Goal: Entertainment & Leisure: Browse casually

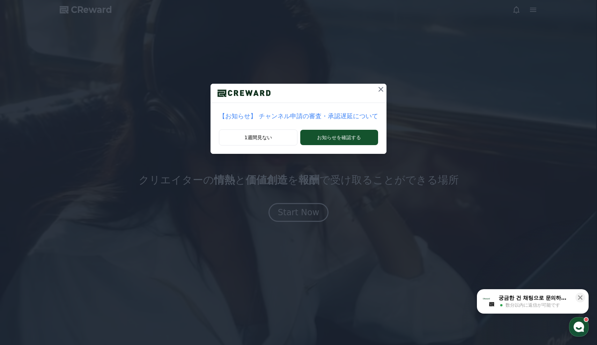
click at [377, 93] on icon at bounding box center [381, 89] width 8 height 8
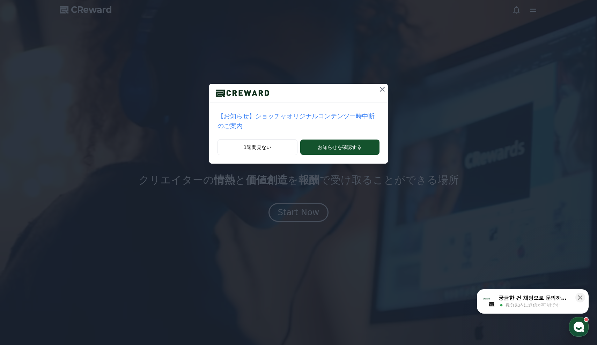
click at [374, 92] on div at bounding box center [298, 93] width 179 height 19
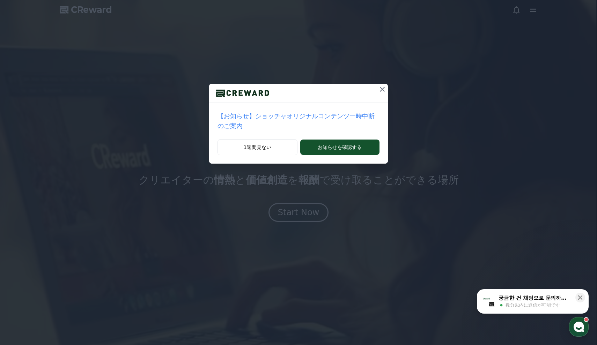
click at [387, 87] on button at bounding box center [382, 89] width 11 height 11
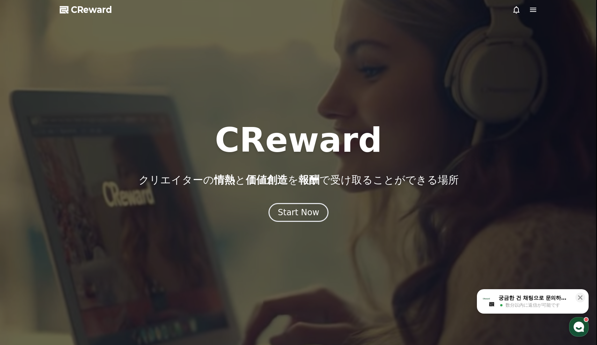
click at [538, 11] on div at bounding box center [298, 172] width 597 height 345
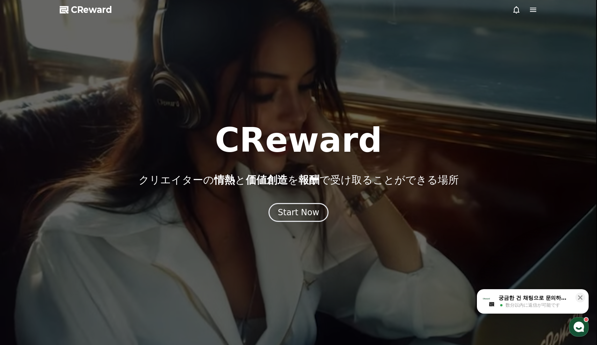
click at [530, 10] on icon at bounding box center [533, 10] width 8 height 8
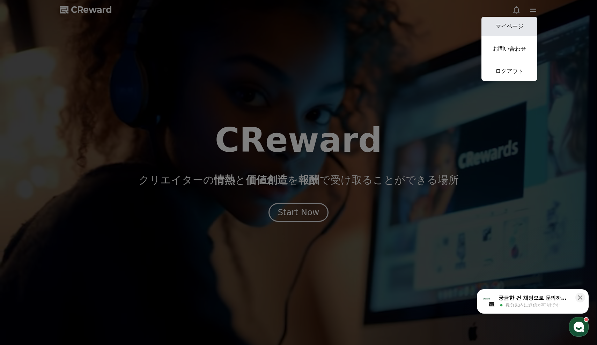
click at [508, 31] on link "マイページ" at bounding box center [509, 27] width 56 height 20
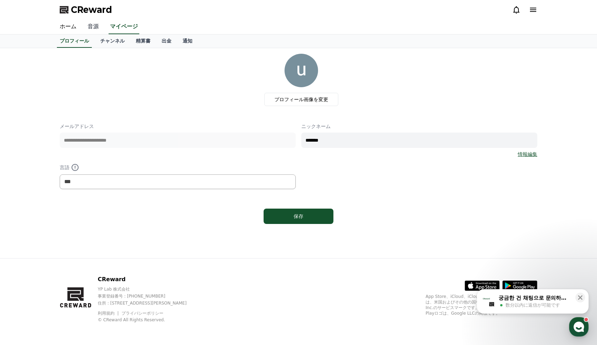
click at [92, 30] on link "音源" at bounding box center [93, 27] width 22 height 15
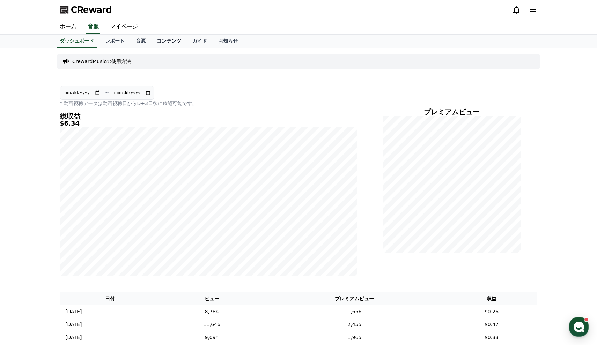
click at [159, 44] on link "コンテンツ" at bounding box center [169, 41] width 36 height 13
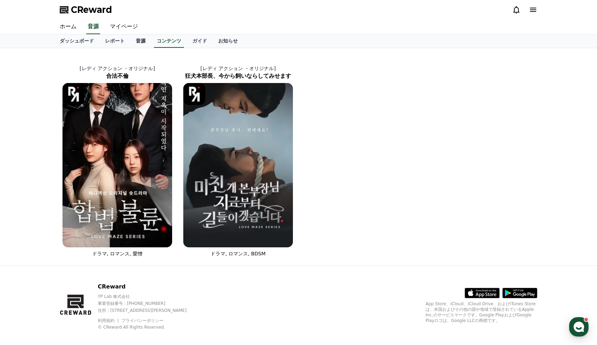
click at [142, 42] on link "音源" at bounding box center [140, 41] width 21 height 13
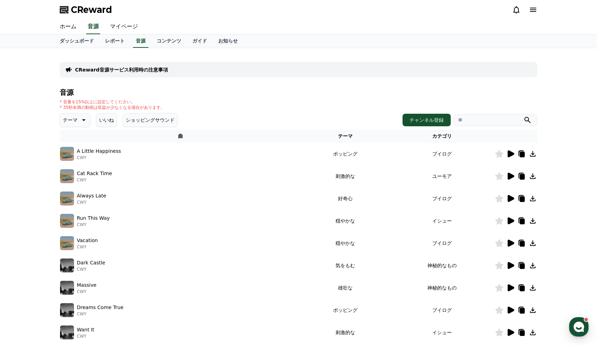
click at [83, 119] on icon at bounding box center [83, 120] width 8 height 8
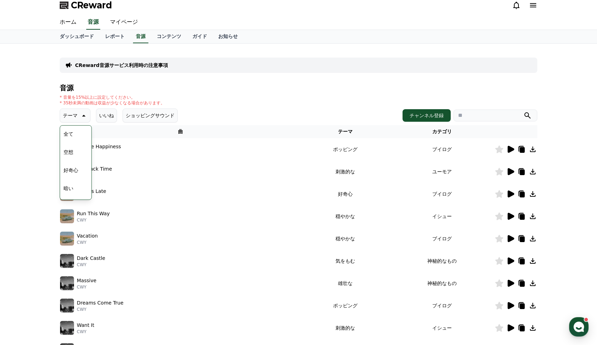
click at [74, 154] on button "空想" at bounding box center [68, 152] width 15 height 15
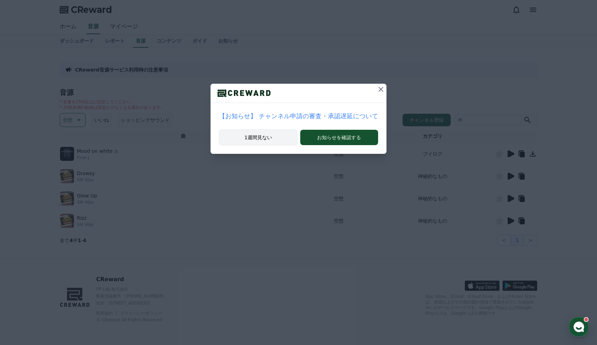
click at [283, 135] on button "1週間見ない" at bounding box center [258, 138] width 78 height 16
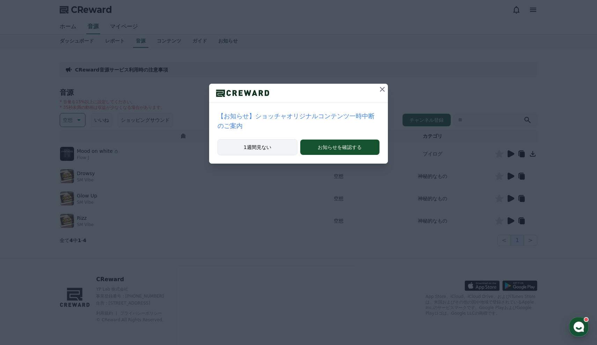
click at [279, 152] on button "1週間見ない" at bounding box center [258, 147] width 80 height 16
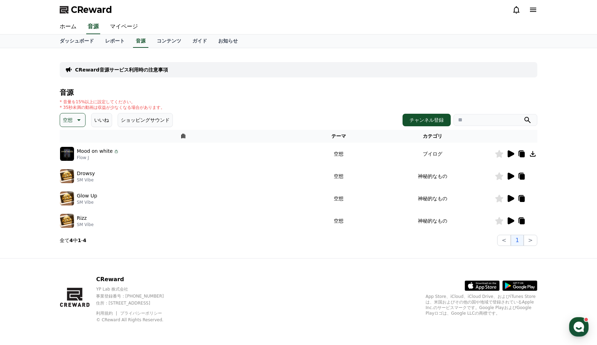
click at [512, 222] on icon at bounding box center [511, 221] width 7 height 7
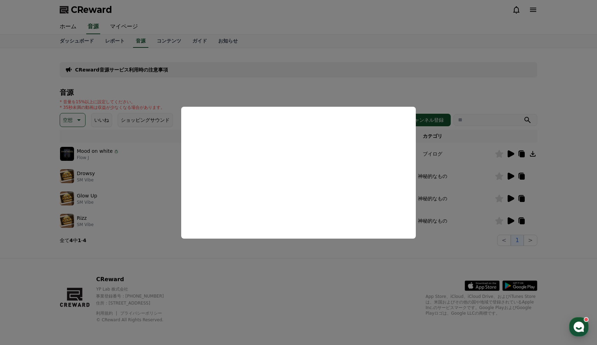
click at [160, 188] on button "close modal" at bounding box center [298, 172] width 597 height 345
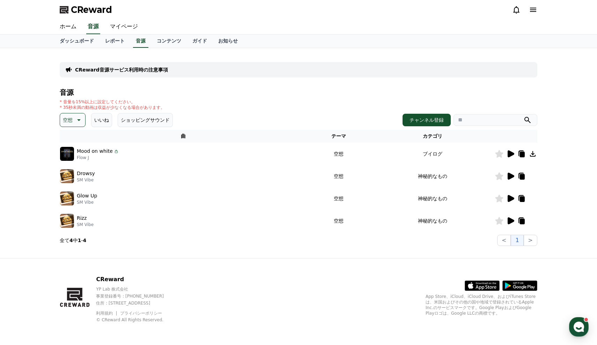
click at [79, 114] on button "空想" at bounding box center [73, 120] width 26 height 14
click at [71, 134] on button "刺激的な" at bounding box center [73, 135] width 25 height 15
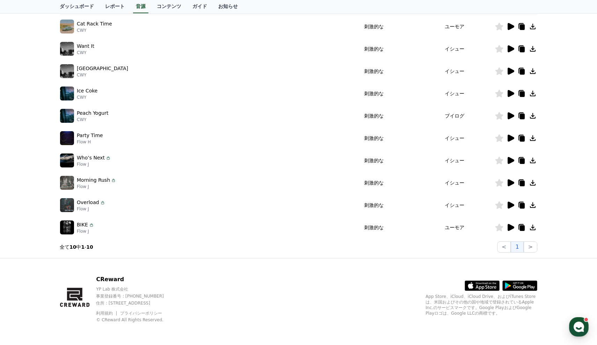
scroll to position [127, 0]
click at [513, 207] on icon at bounding box center [510, 205] width 8 height 8
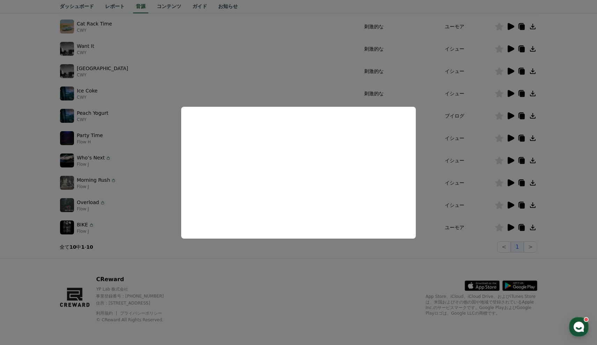
click at [509, 223] on button "close modal" at bounding box center [298, 172] width 597 height 345
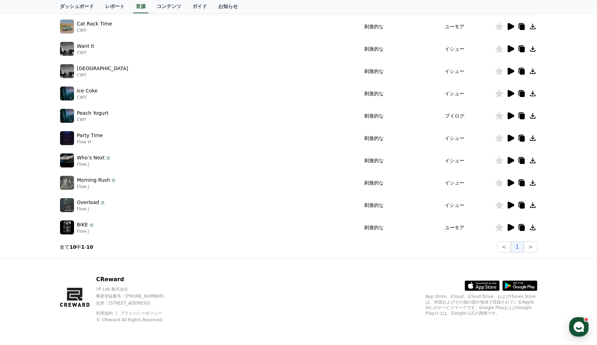
click at [510, 231] on icon at bounding box center [510, 227] width 8 height 8
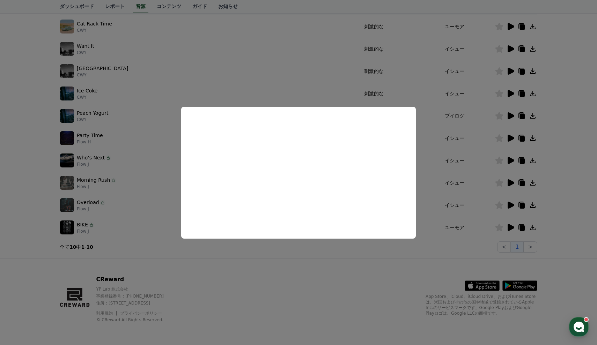
click at [256, 292] on button "close modal" at bounding box center [298, 172] width 597 height 345
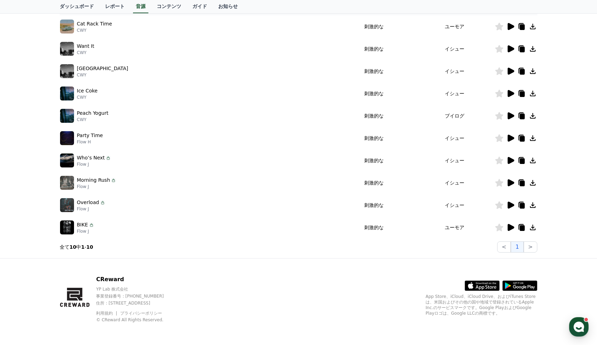
click at [508, 185] on icon at bounding box center [511, 182] width 7 height 7
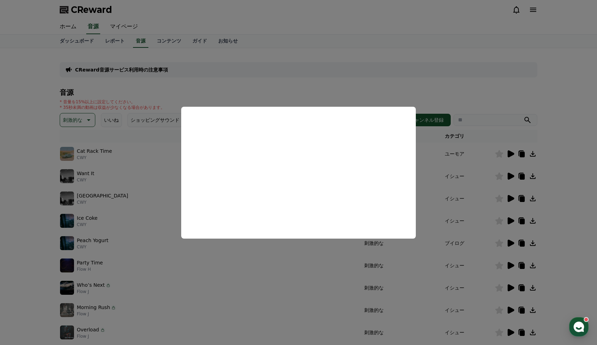
scroll to position [0, 0]
click at [78, 120] on button "close modal" at bounding box center [298, 172] width 597 height 345
click at [78, 120] on p "刺激的な" at bounding box center [73, 120] width 20 height 10
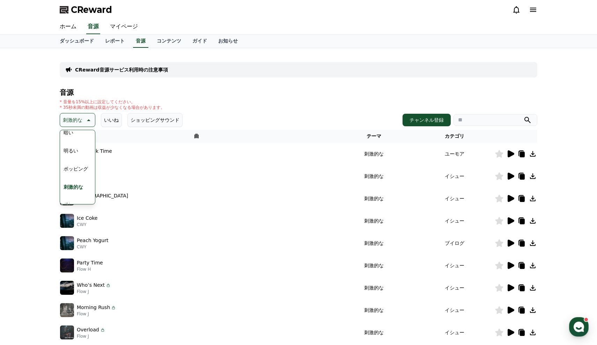
scroll to position [67, 0]
click at [72, 162] on button "ポッピング" at bounding box center [76, 162] width 30 height 15
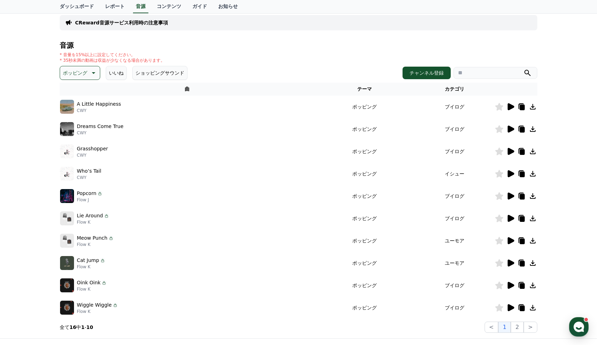
scroll to position [50, 0]
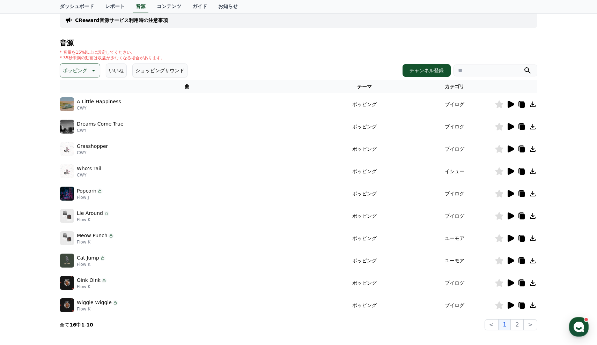
click at [513, 148] on icon at bounding box center [511, 149] width 7 height 7
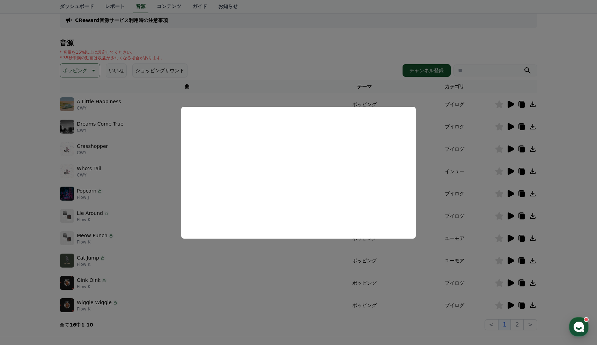
click at [509, 171] on button "close modal" at bounding box center [298, 172] width 597 height 345
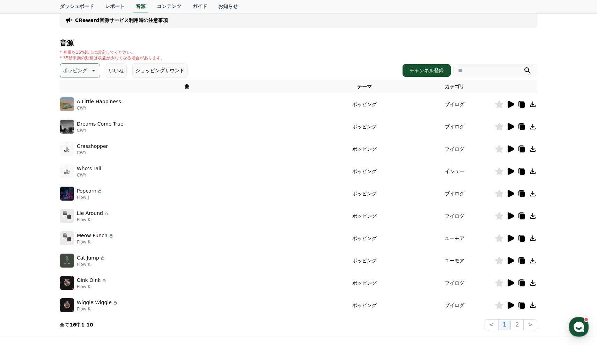
click at [509, 171] on icon at bounding box center [511, 171] width 7 height 7
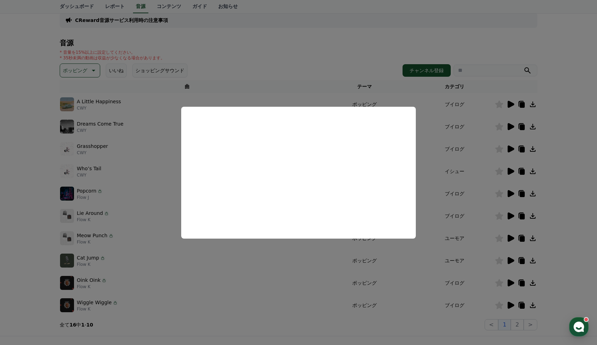
click at [510, 192] on button "close modal" at bounding box center [298, 172] width 597 height 345
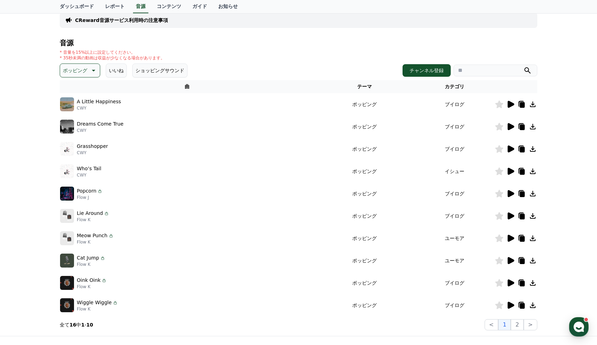
click at [509, 193] on icon at bounding box center [511, 193] width 7 height 7
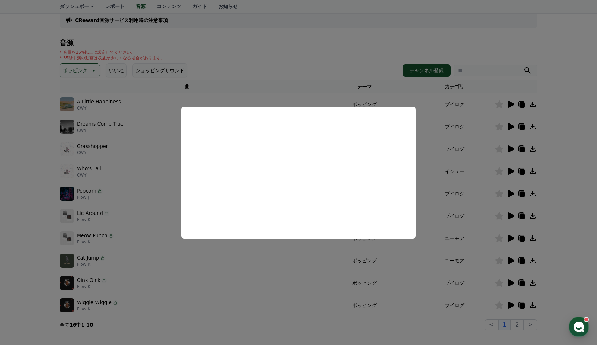
click at [25, 203] on button "close modal" at bounding box center [298, 172] width 597 height 345
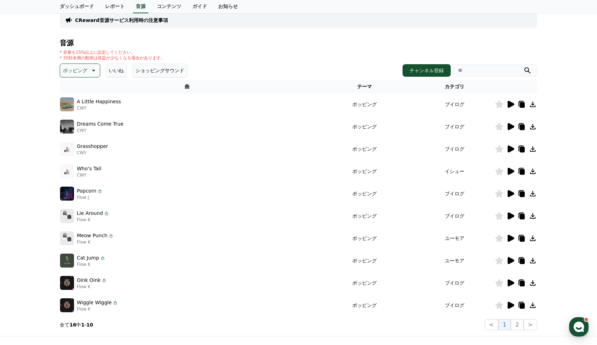
click at [82, 72] on p "ポッピング" at bounding box center [75, 71] width 24 height 10
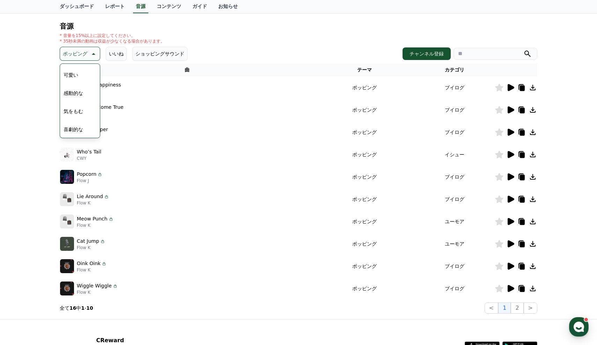
scroll to position [68, 0]
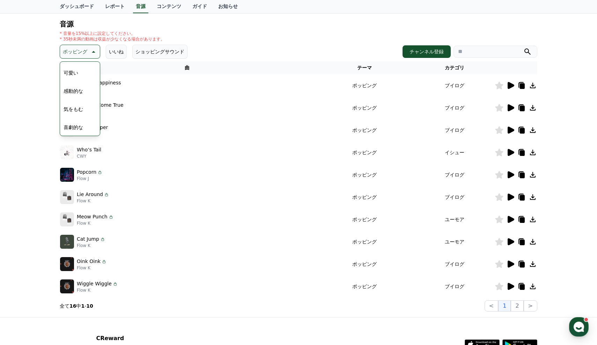
click at [76, 91] on button "感動的な" at bounding box center [73, 90] width 25 height 15
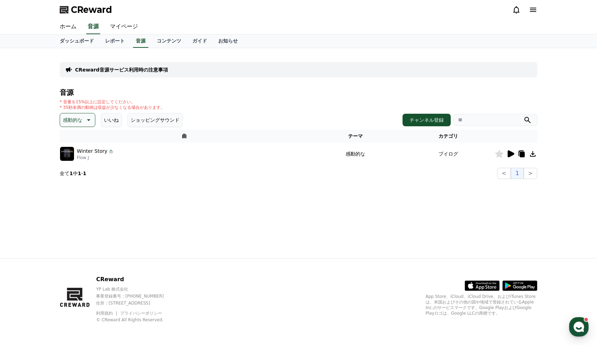
click at [514, 154] on icon at bounding box center [511, 153] width 7 height 7
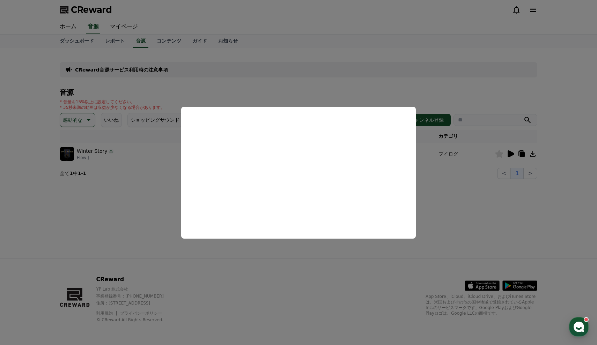
click at [147, 150] on button "close modal" at bounding box center [298, 172] width 597 height 345
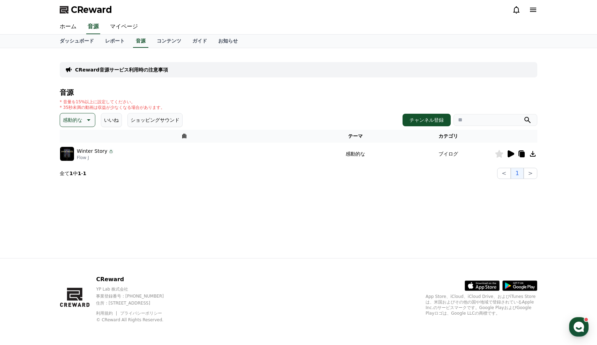
click at [81, 121] on button "感動的な" at bounding box center [78, 120] width 36 height 14
click at [70, 155] on button "劇的な" at bounding box center [71, 155] width 20 height 15
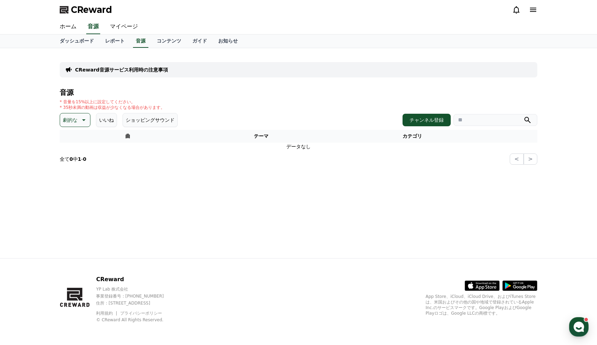
click at [70, 119] on p "劇的な" at bounding box center [70, 120] width 15 height 10
click at [71, 180] on button "気をもむ" at bounding box center [73, 177] width 25 height 15
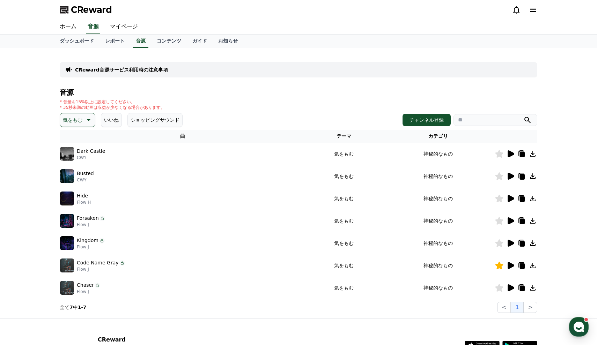
click at [515, 155] on div at bounding box center [516, 154] width 42 height 8
click at [511, 154] on icon at bounding box center [511, 153] width 7 height 7
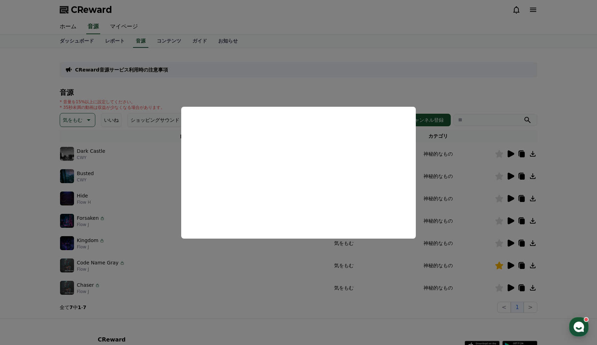
click at [0, 202] on button "close modal" at bounding box center [298, 172] width 597 height 345
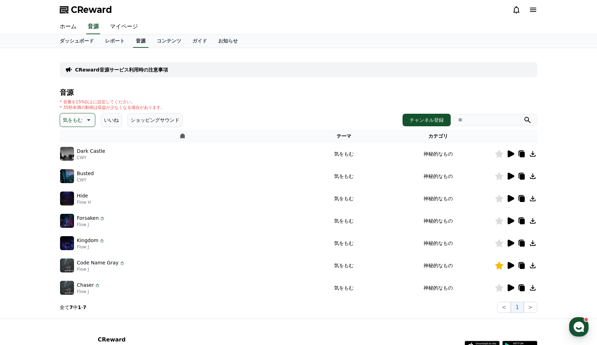
click at [133, 38] on link "音源" at bounding box center [140, 41] width 15 height 13
click at [78, 121] on p "気をもむ" at bounding box center [73, 120] width 20 height 10
click at [72, 139] on button "雄壮な" at bounding box center [71, 136] width 20 height 15
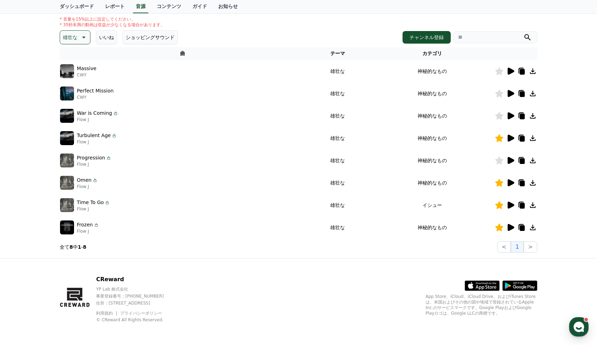
scroll to position [83, 0]
click at [511, 207] on icon at bounding box center [511, 205] width 7 height 7
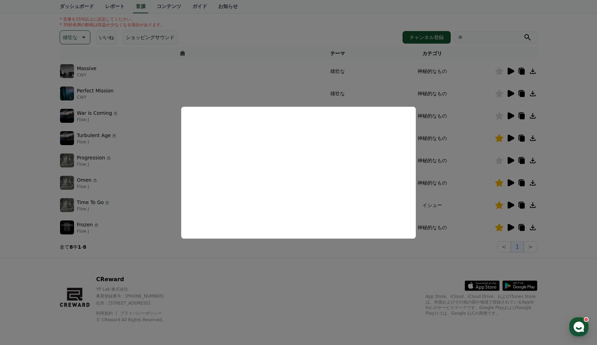
click at [236, 247] on button "close modal" at bounding box center [298, 172] width 597 height 345
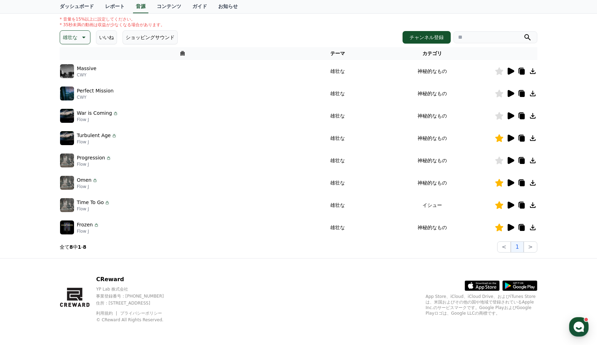
click at [508, 160] on icon at bounding box center [511, 160] width 7 height 7
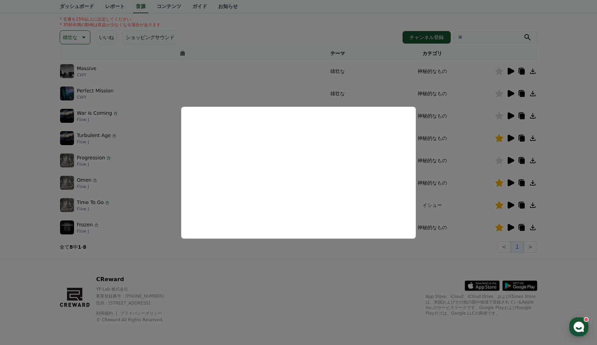
click at [253, 257] on button "close modal" at bounding box center [298, 172] width 597 height 345
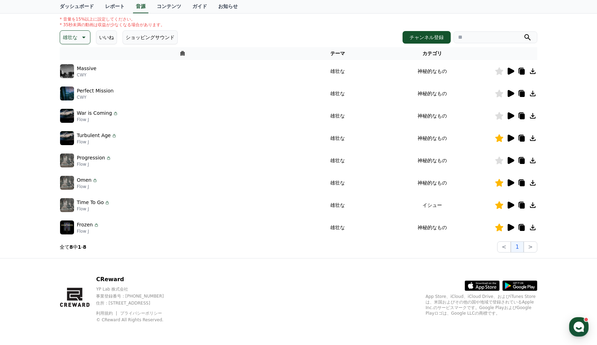
click at [532, 159] on icon at bounding box center [533, 160] width 8 height 8
click at [499, 161] on icon at bounding box center [499, 161] width 8 height 8
click at [511, 119] on icon at bounding box center [510, 116] width 8 height 8
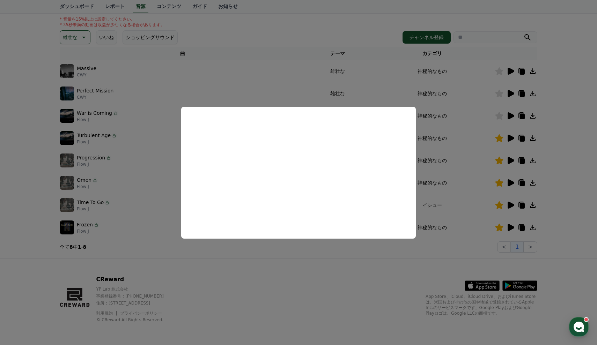
click at [316, 243] on button "close modal" at bounding box center [298, 172] width 597 height 345
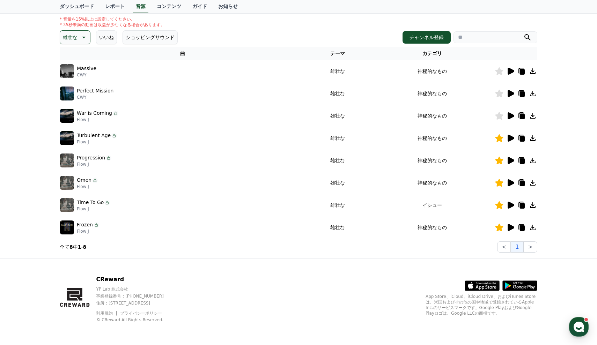
click at [510, 114] on icon at bounding box center [511, 115] width 7 height 7
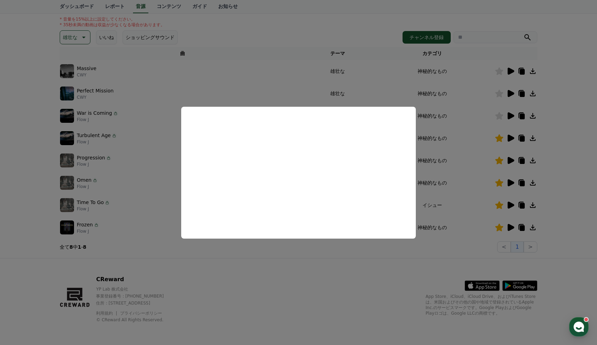
click at [299, 277] on button "close modal" at bounding box center [298, 172] width 597 height 345
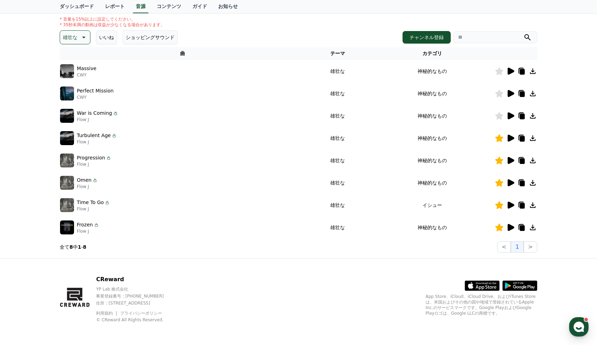
click at [514, 94] on icon at bounding box center [511, 93] width 7 height 7
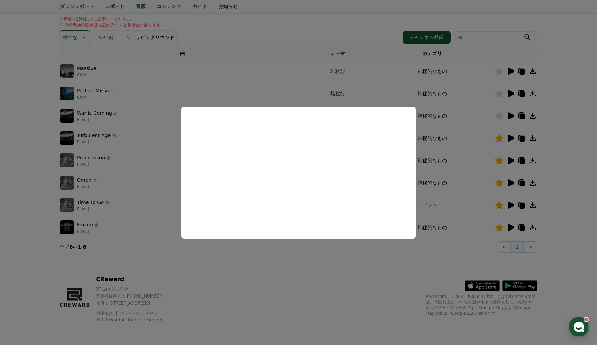
click at [563, 132] on button "close modal" at bounding box center [298, 172] width 597 height 345
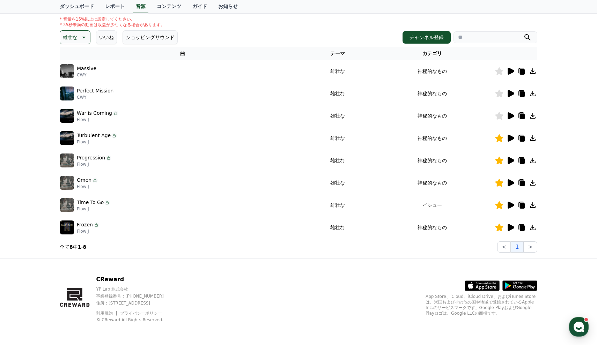
click at [500, 98] on td at bounding box center [516, 93] width 43 height 22
click at [500, 91] on icon at bounding box center [499, 94] width 8 height 8
click at [531, 91] on icon at bounding box center [533, 93] width 8 height 8
click at [511, 70] on icon at bounding box center [511, 71] width 7 height 7
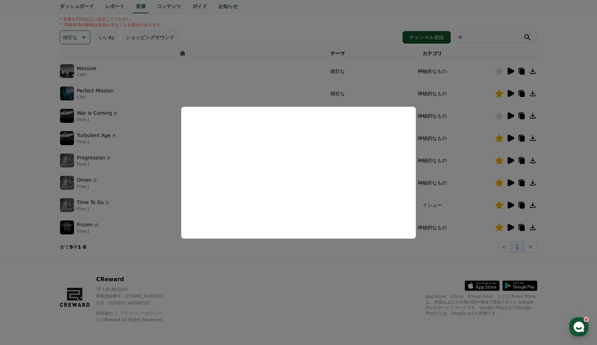
click at [324, 261] on button "close modal" at bounding box center [298, 172] width 597 height 345
